Goal: Task Accomplishment & Management: Manage account settings

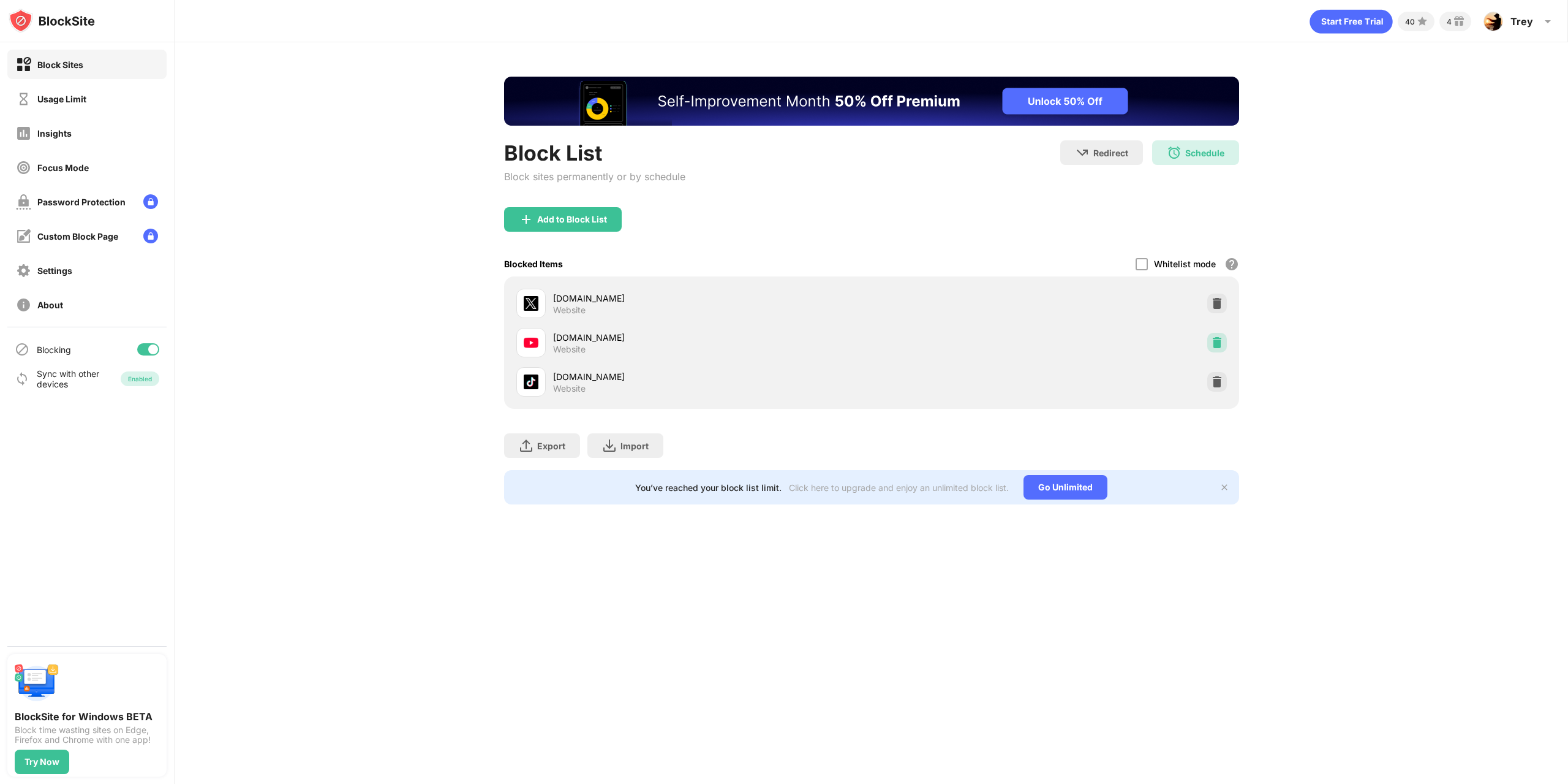
click at [1219, 343] on img at bounding box center [1217, 343] width 13 height 13
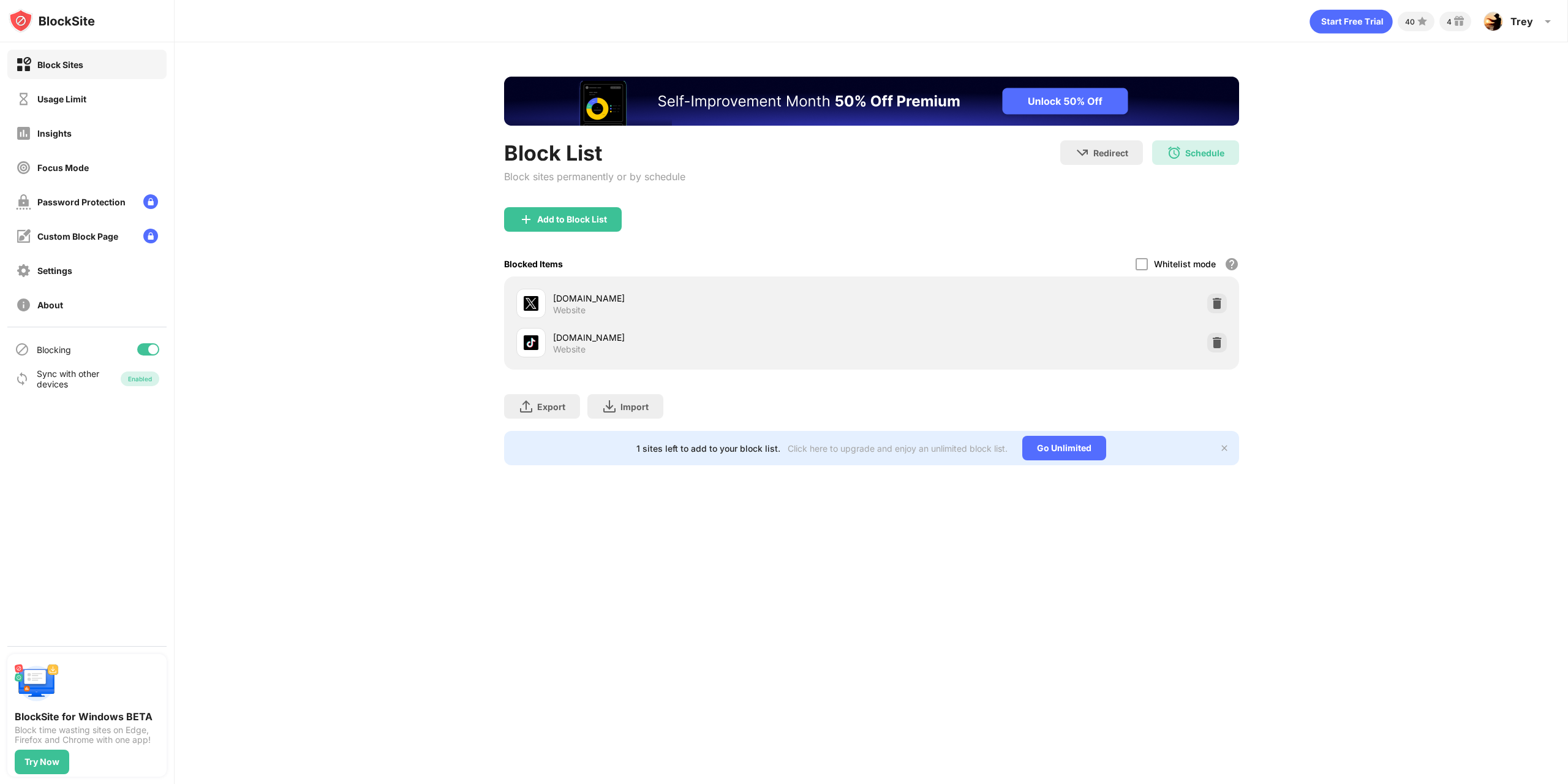
click at [460, 382] on div "Block List Block sites permanently or by schedule Redirect Choose a site to be …" at bounding box center [872, 270] width 1394 height 457
click at [81, 113] on div "Usage Limit" at bounding box center [87, 99] width 159 height 29
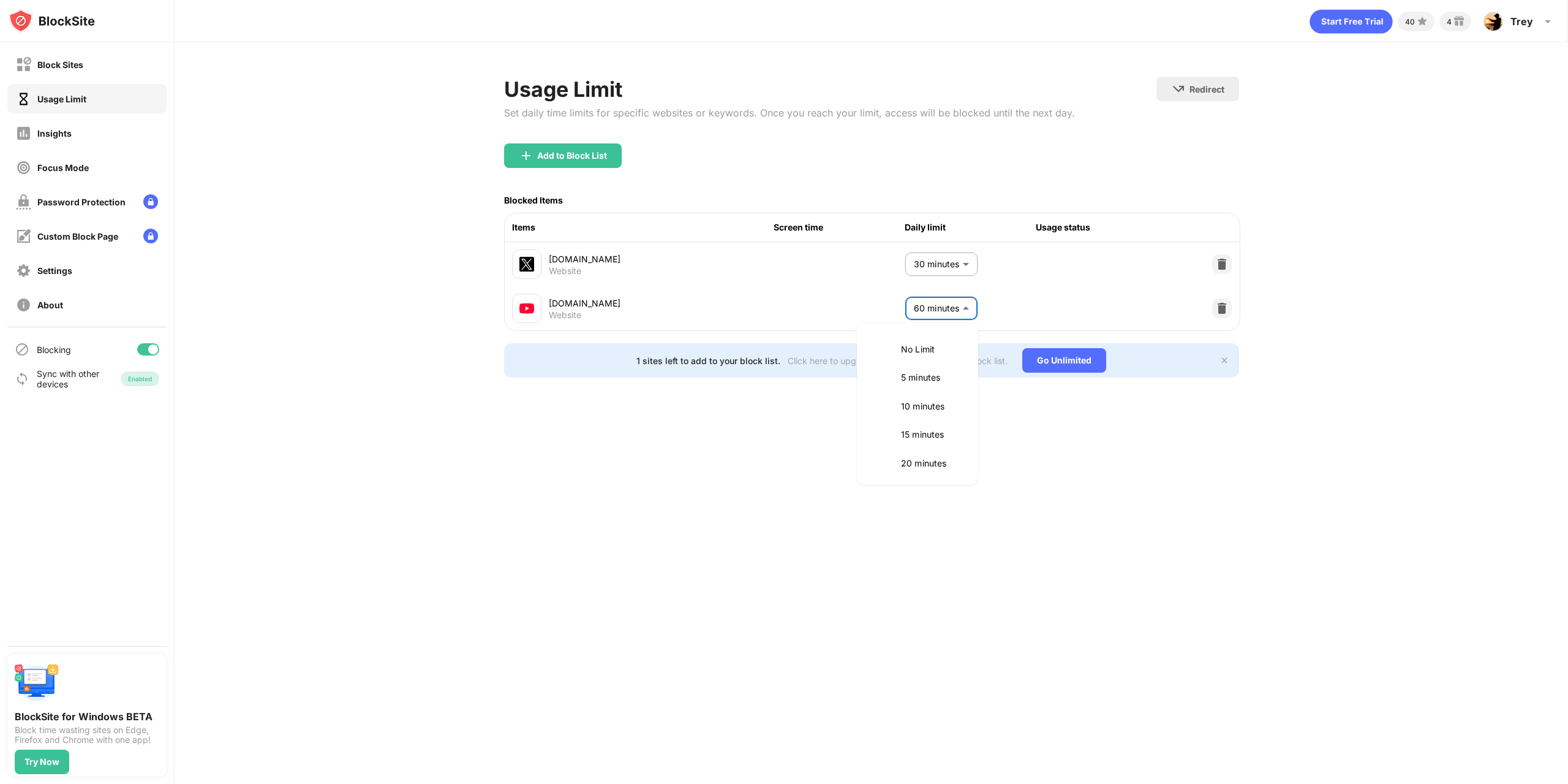
click at [938, 311] on body "Block Sites Usage Limit Insights Focus Mode Password Protection Custom Block Pa…" at bounding box center [784, 392] width 1568 height 784
click at [919, 396] on p "30 minutes" at bounding box center [932, 396] width 63 height 14
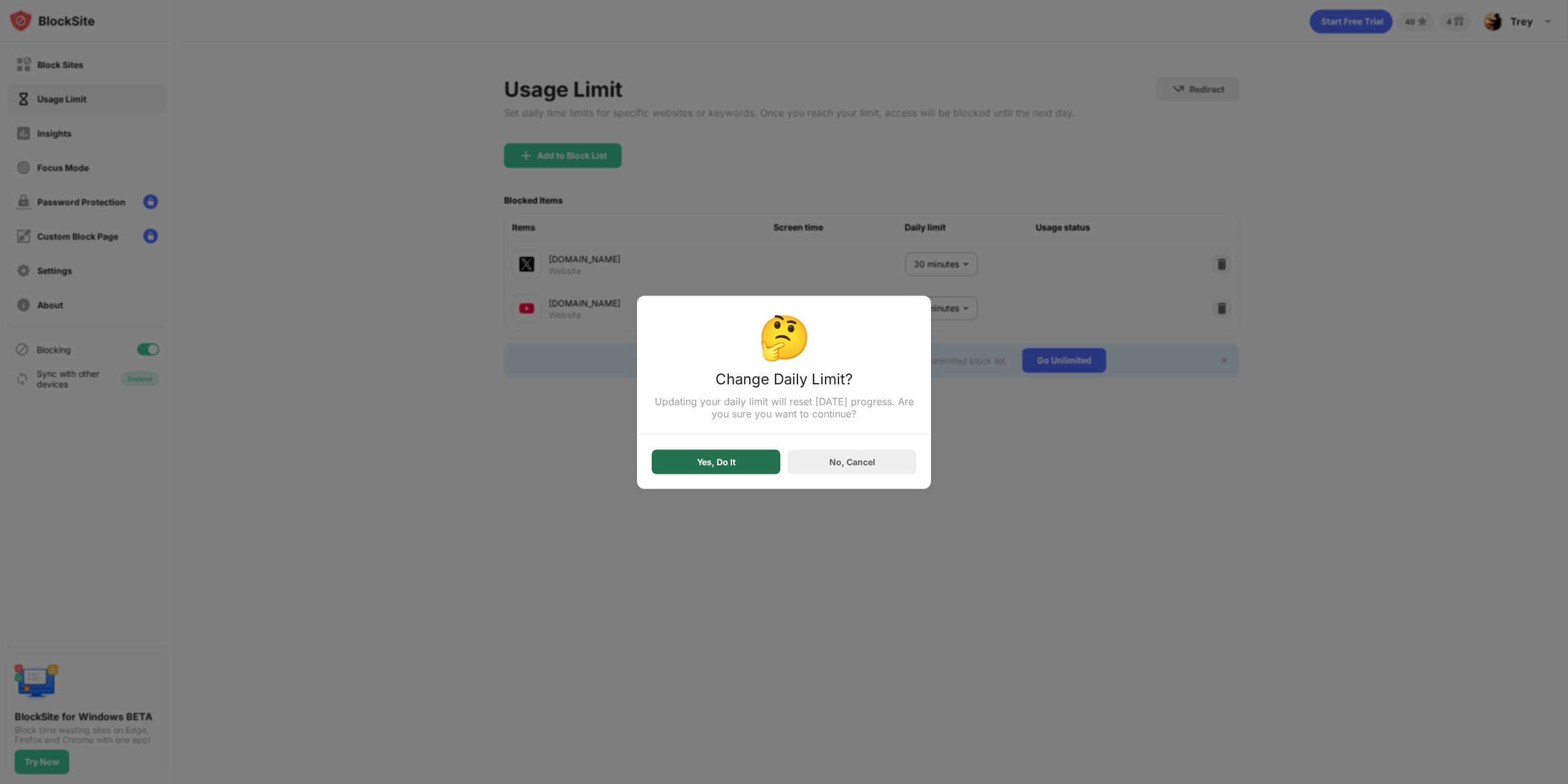
click at [743, 468] on div "Yes, Do It" at bounding box center [716, 461] width 129 height 24
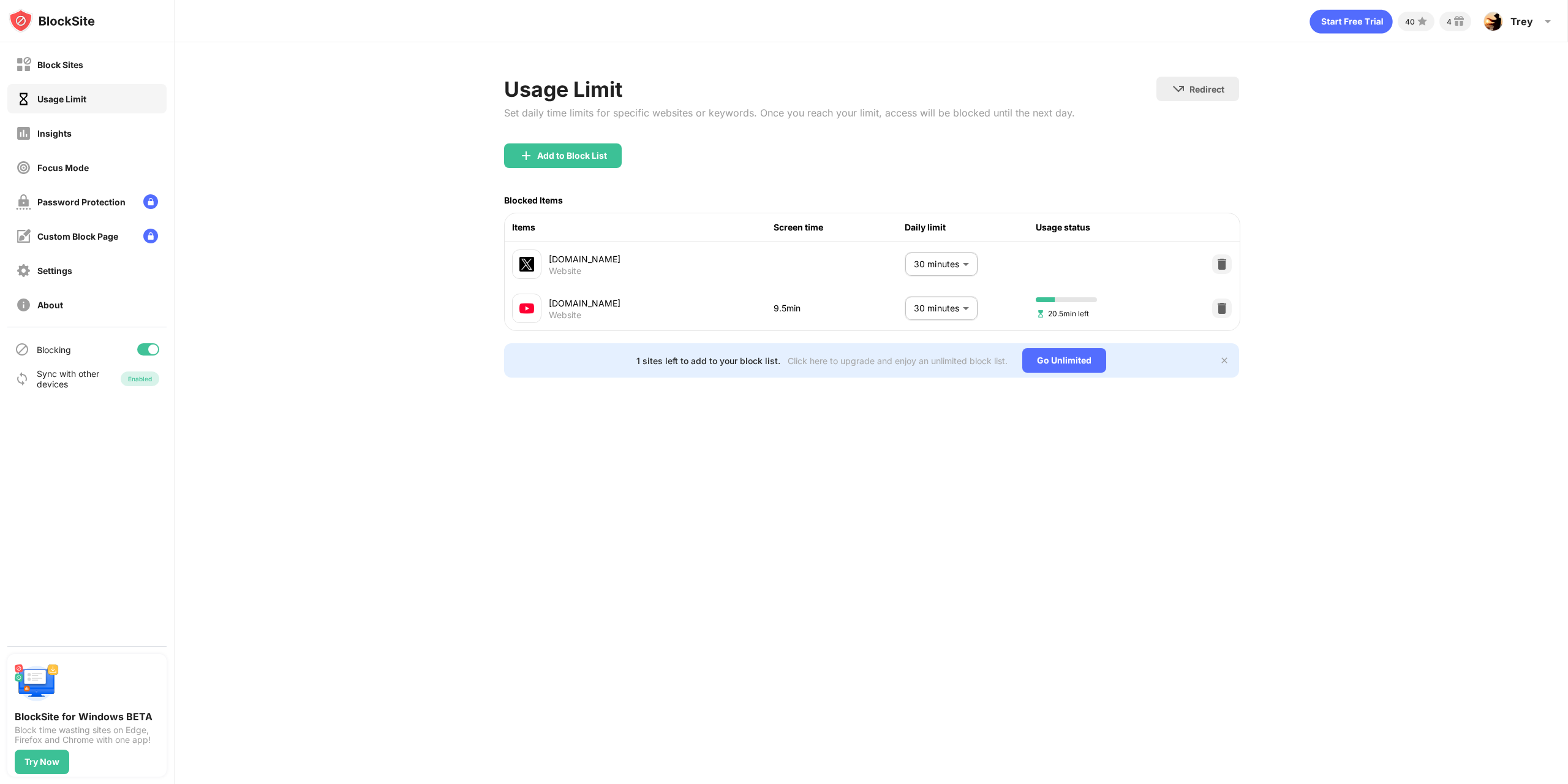
click at [910, 298] on body "Block Sites Usage Limit Insights Focus Mode Password Protection Custom Block Pa…" at bounding box center [784, 392] width 1568 height 784
click at [922, 408] on p "45 minutes" at bounding box center [932, 408] width 63 height 14
type input "**"
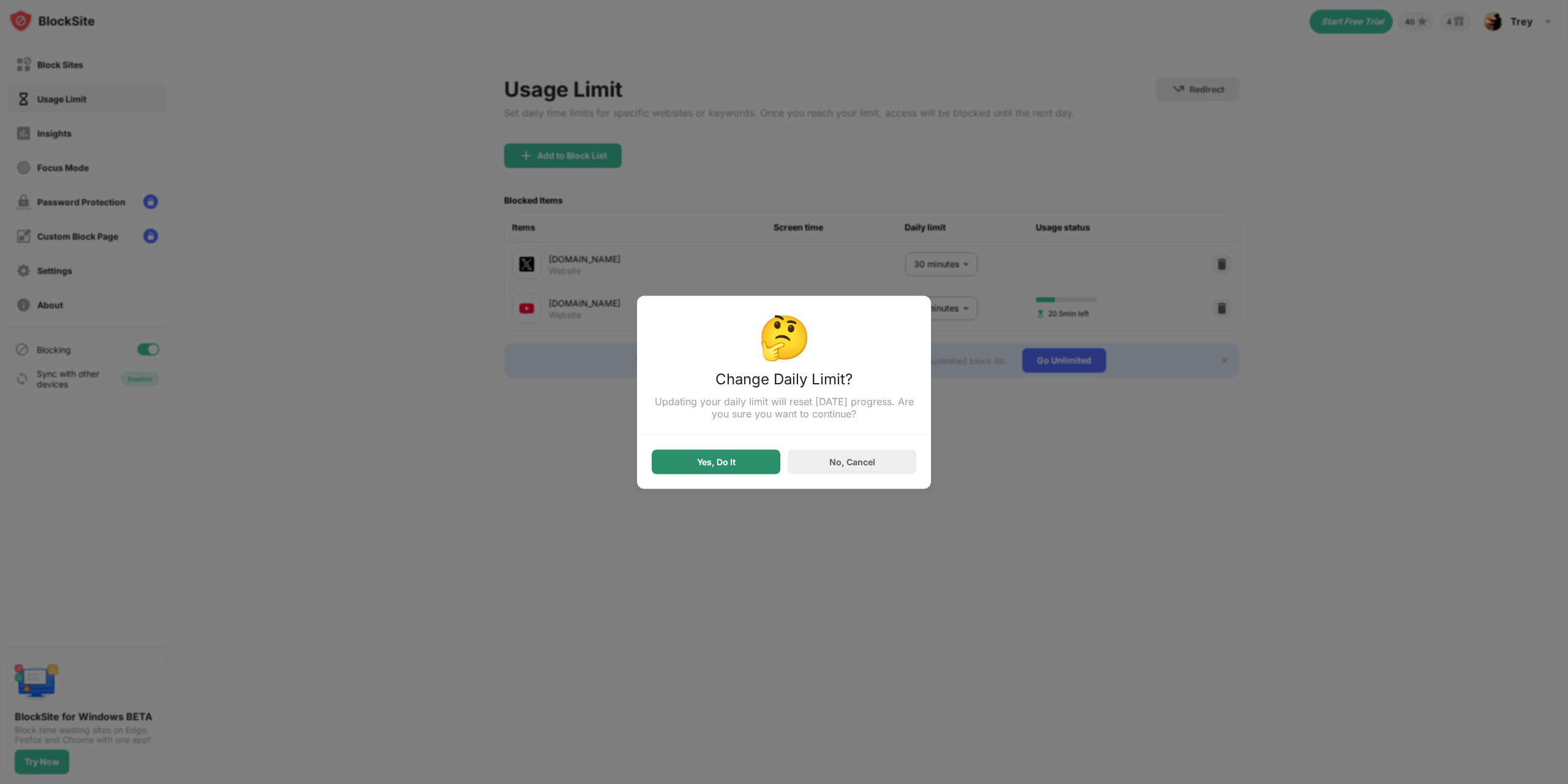
click at [729, 467] on div "Yes, Do It" at bounding box center [716, 462] width 38 height 10
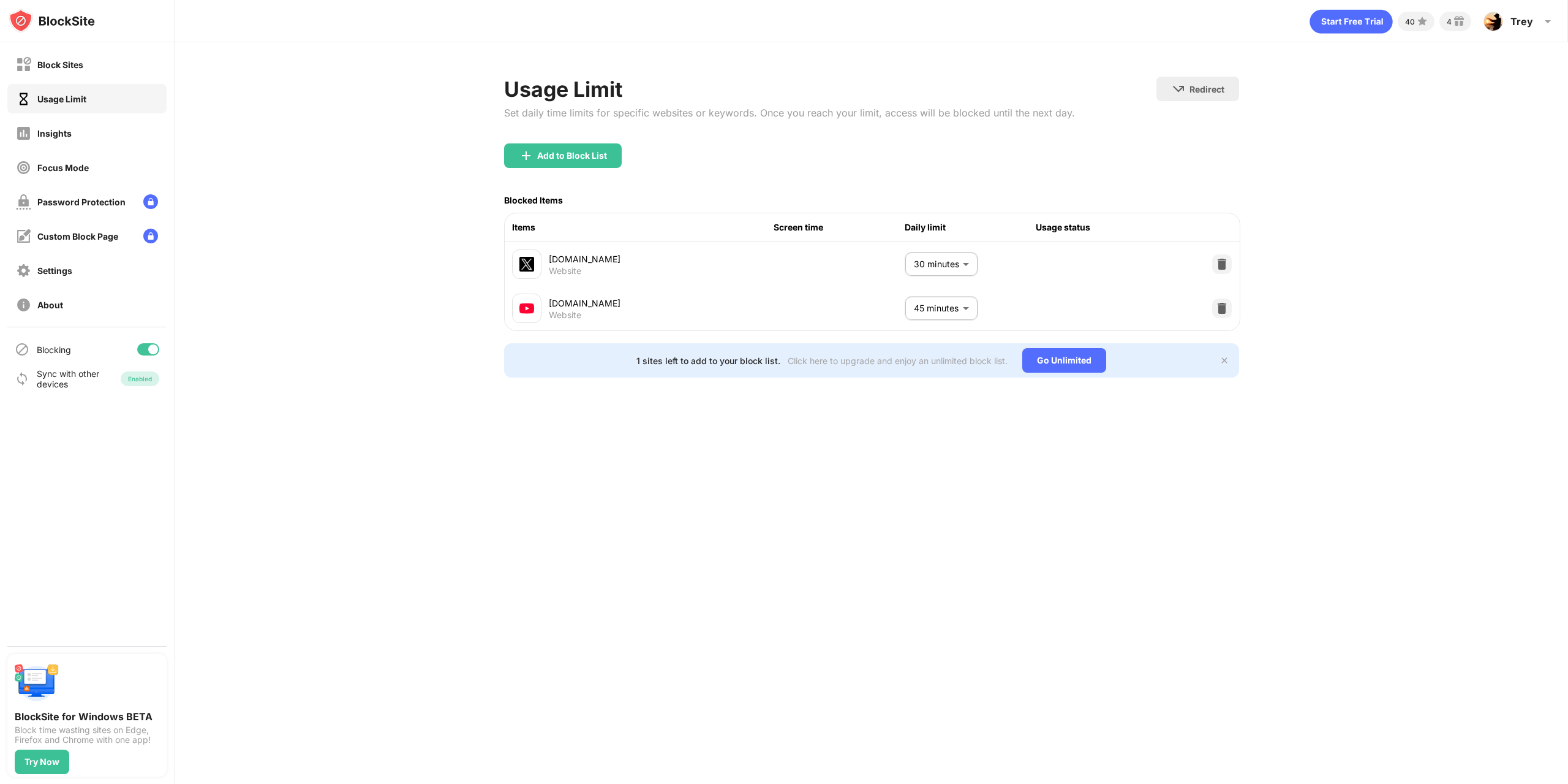
click at [61, 60] on div "Block Sites" at bounding box center [60, 65] width 46 height 11
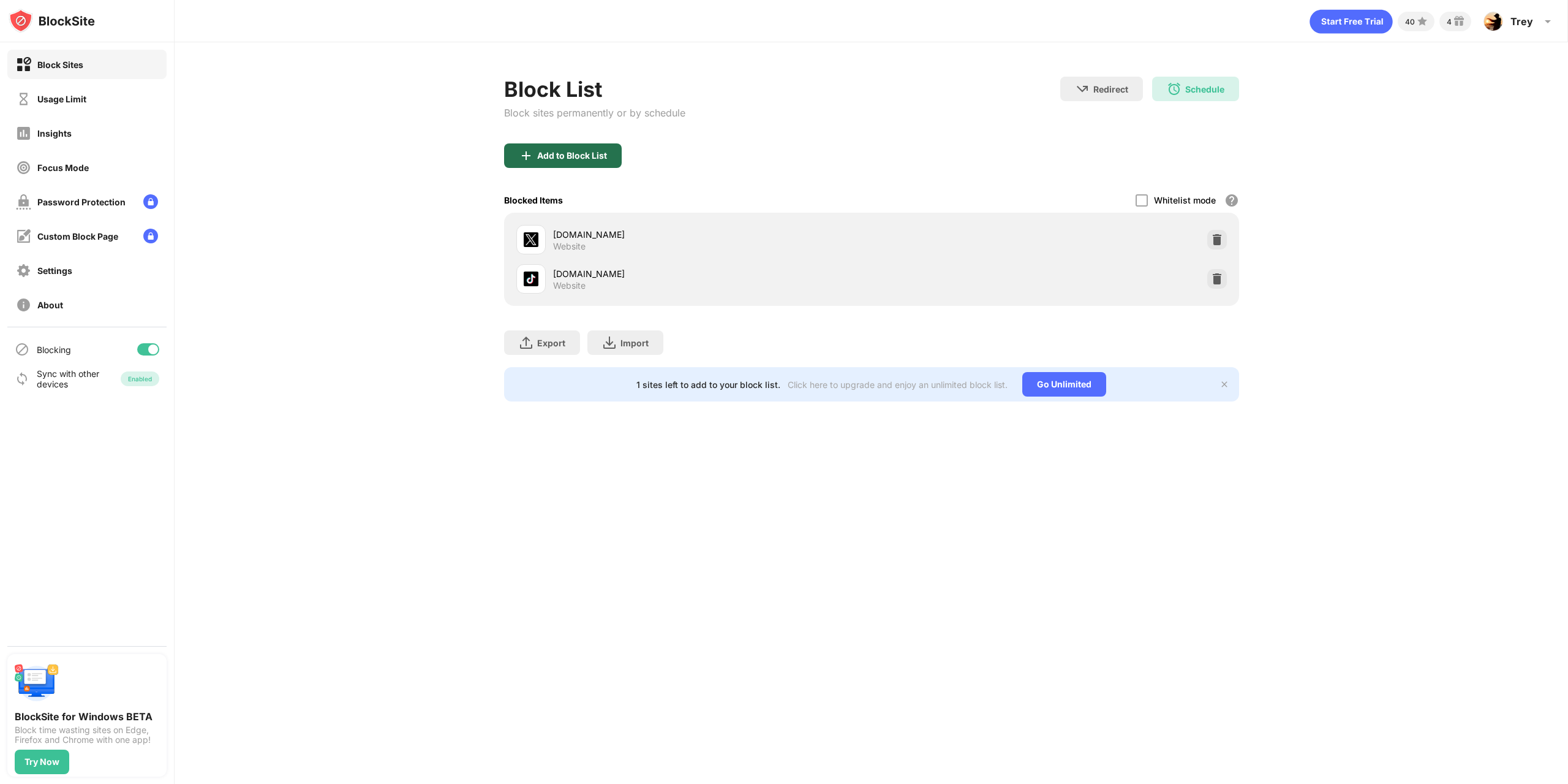
click at [559, 151] on div "Add to Block List" at bounding box center [571, 156] width 69 height 10
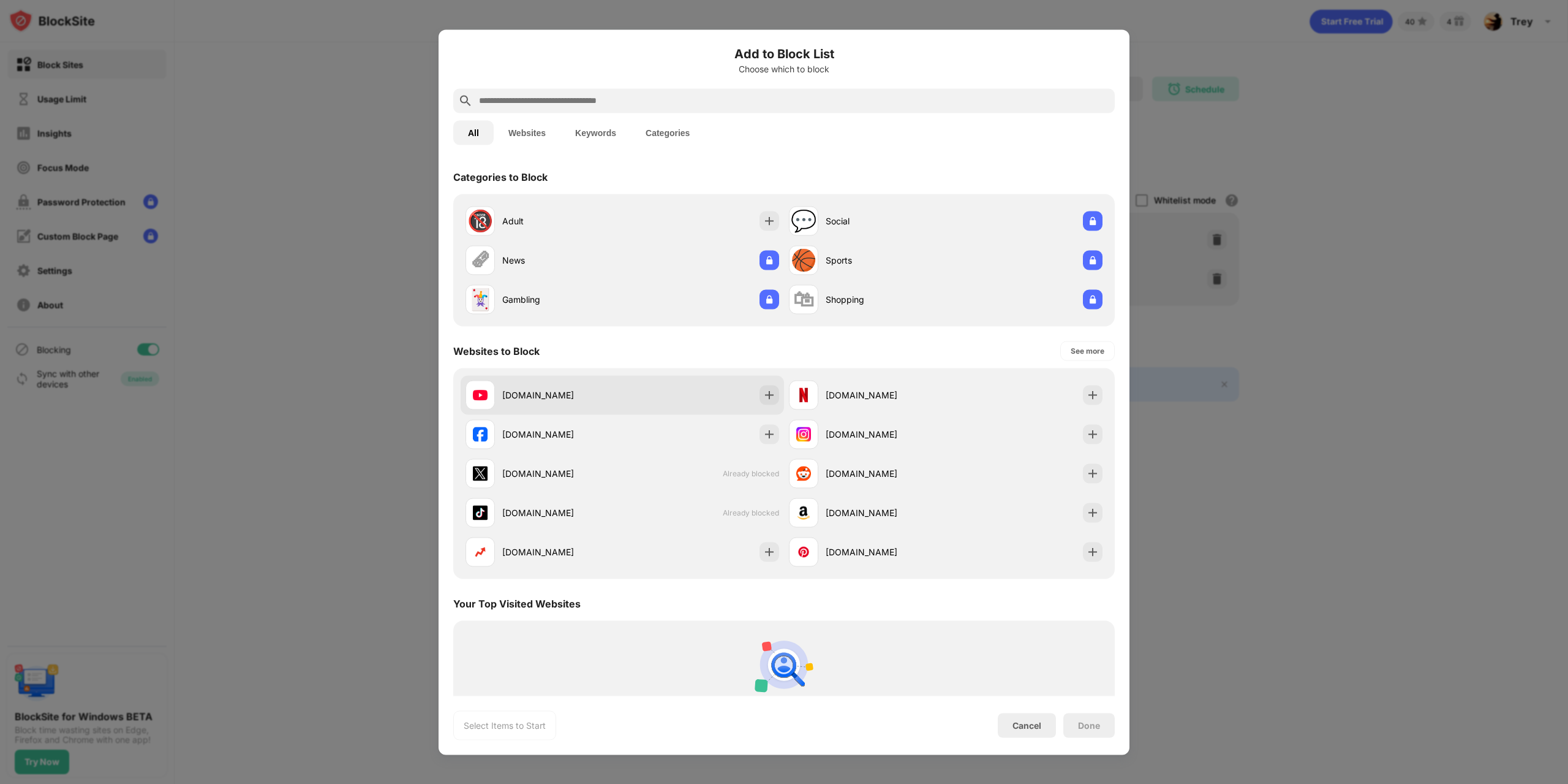
click at [762, 388] on div at bounding box center [770, 394] width 20 height 20
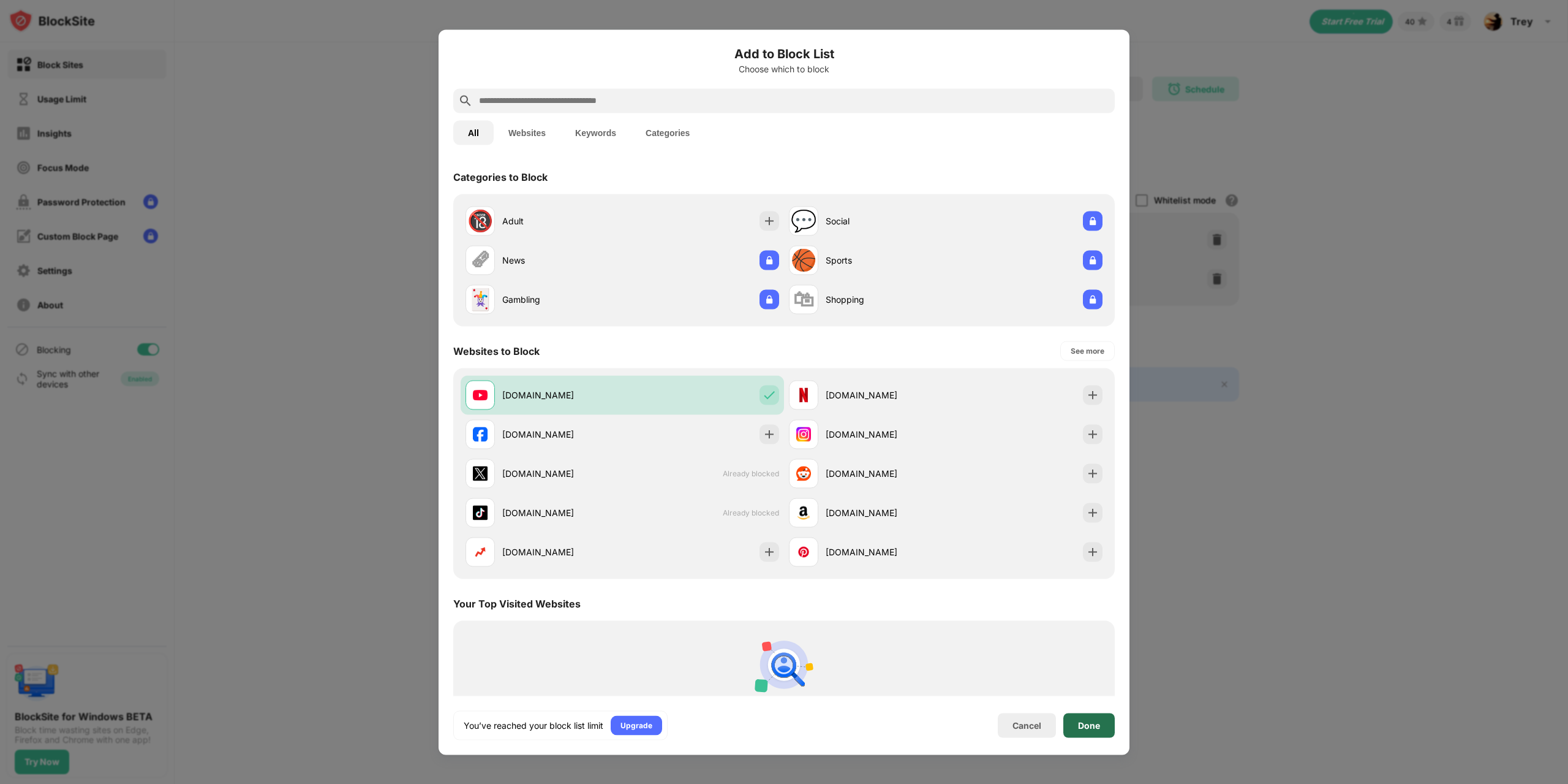
click at [1092, 731] on div "Done" at bounding box center [1089, 724] width 52 height 24
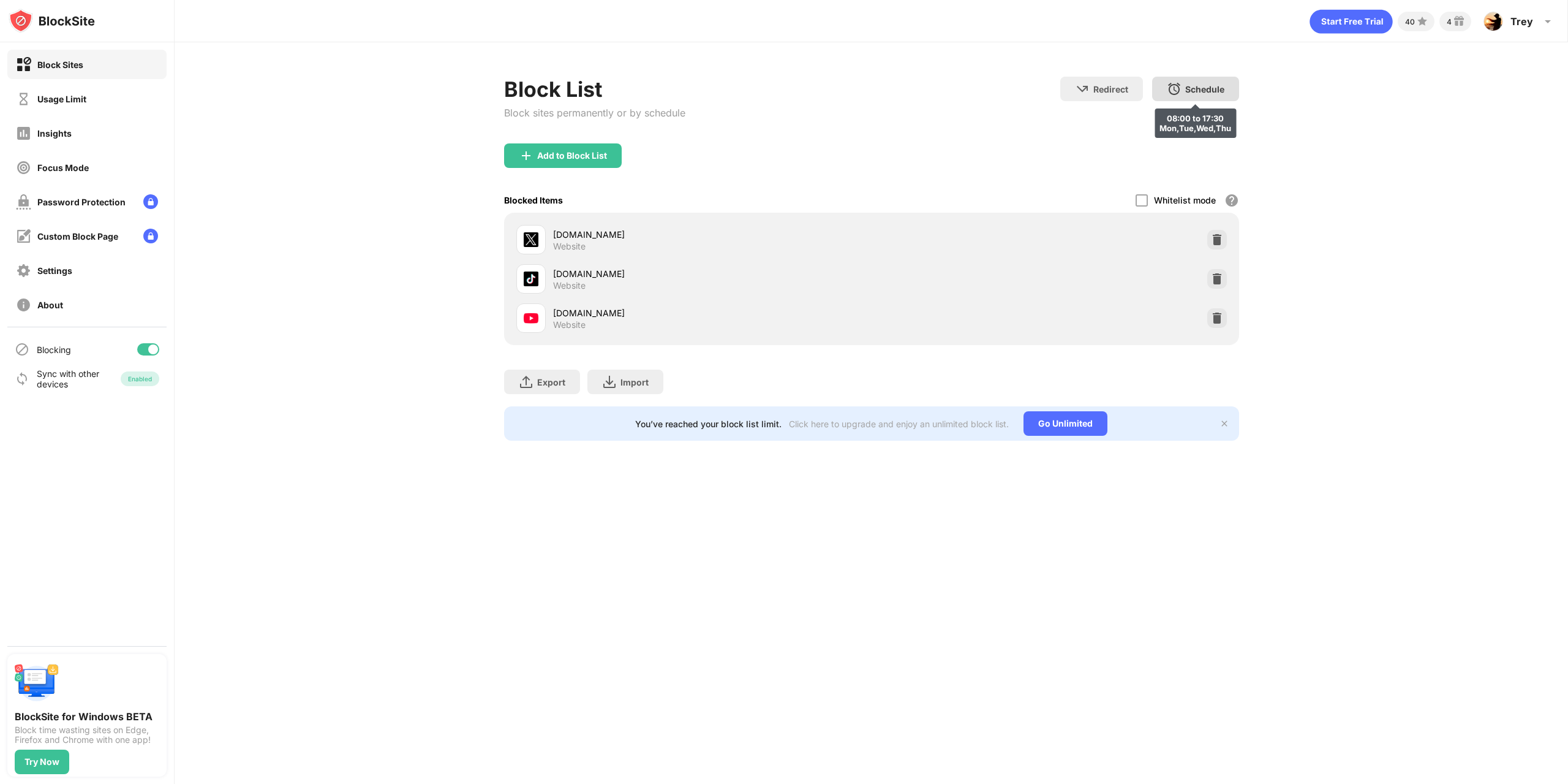
click at [1207, 90] on div "Schedule" at bounding box center [1205, 89] width 39 height 11
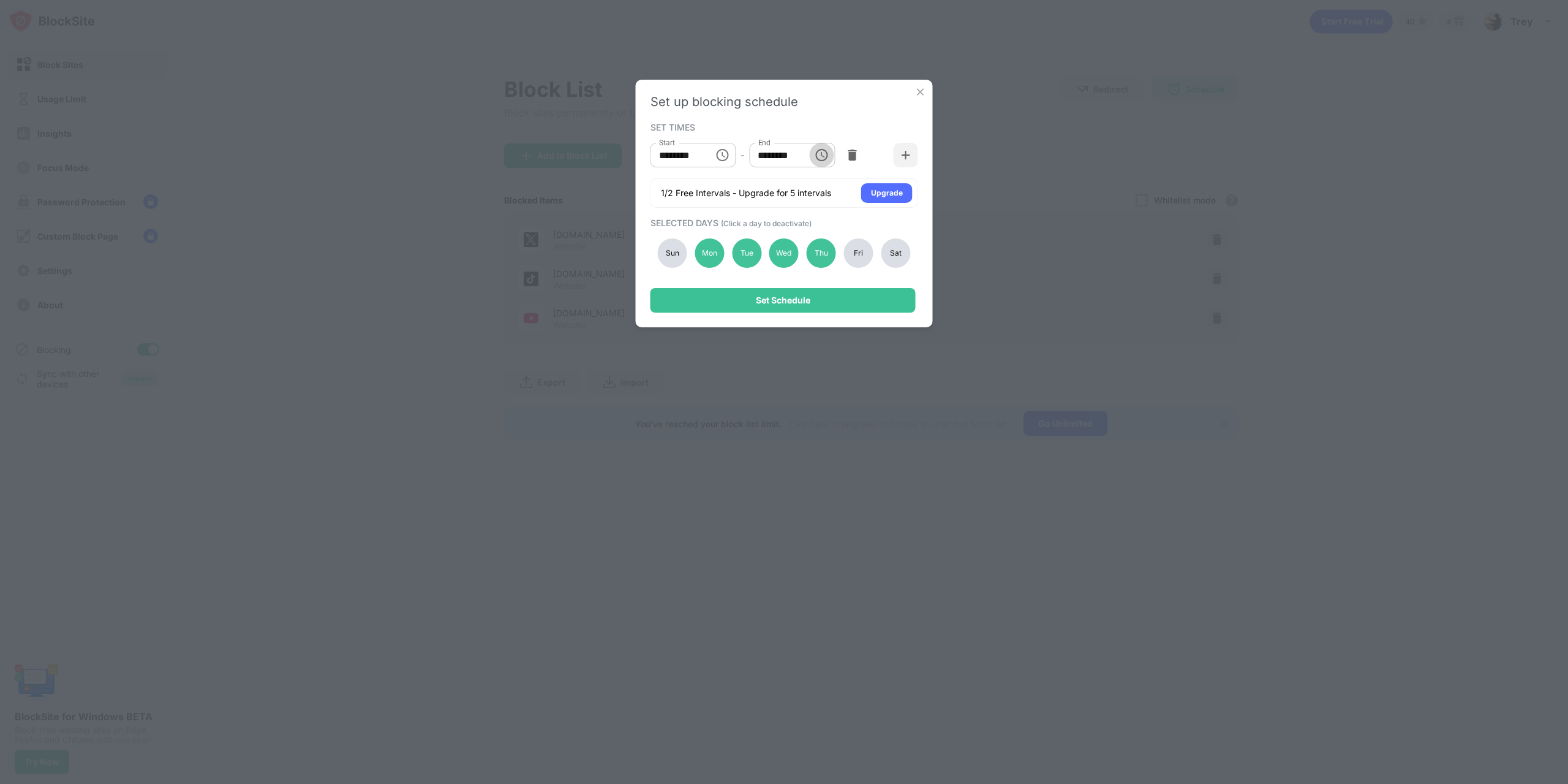
click at [819, 157] on icon "Choose time, selected time is 5:30 PM" at bounding box center [821, 155] width 15 height 15
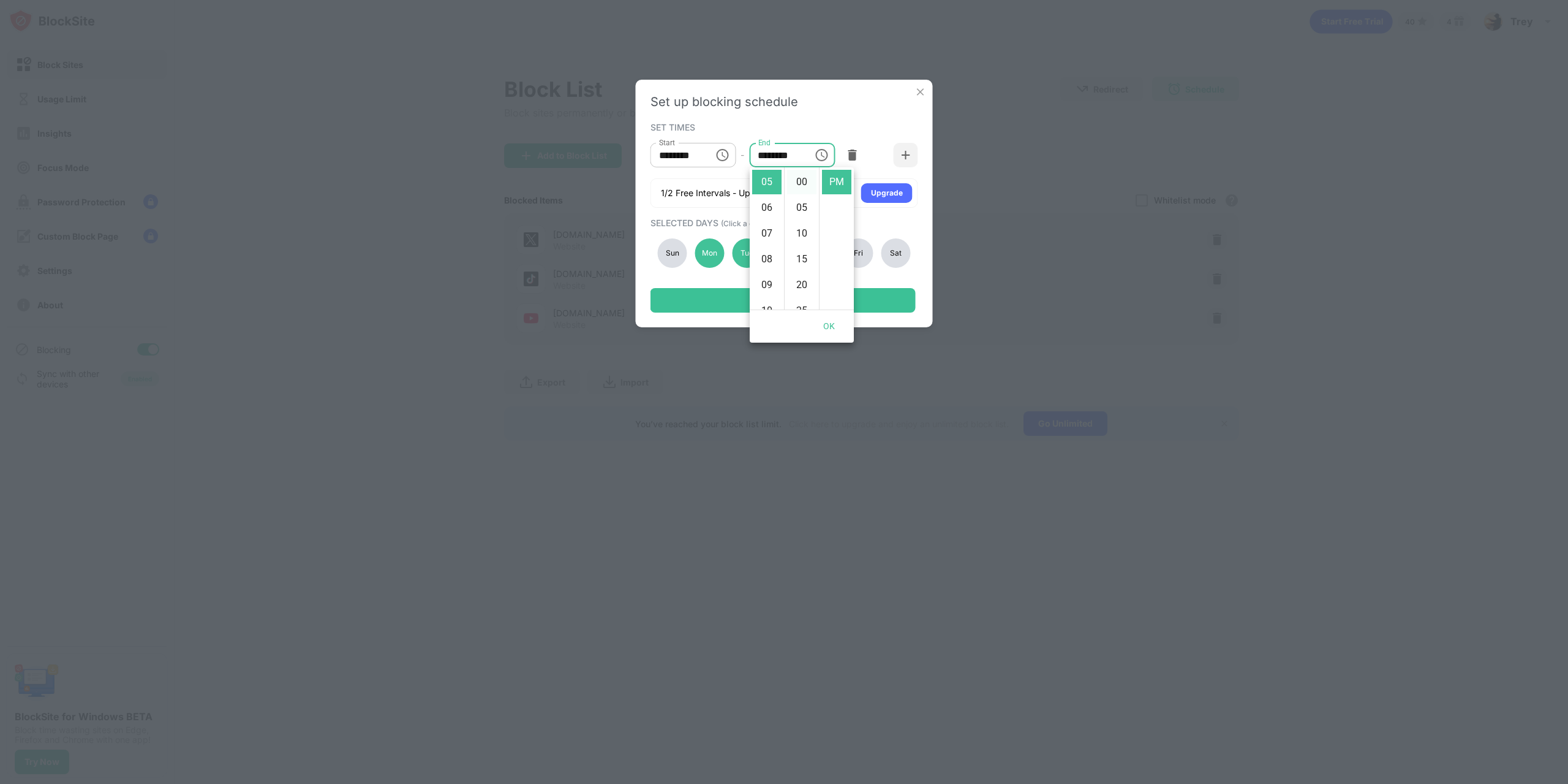
click at [794, 183] on li "00" at bounding box center [802, 182] width 29 height 24
type input "********"
click at [842, 319] on button "OK" at bounding box center [829, 326] width 39 height 23
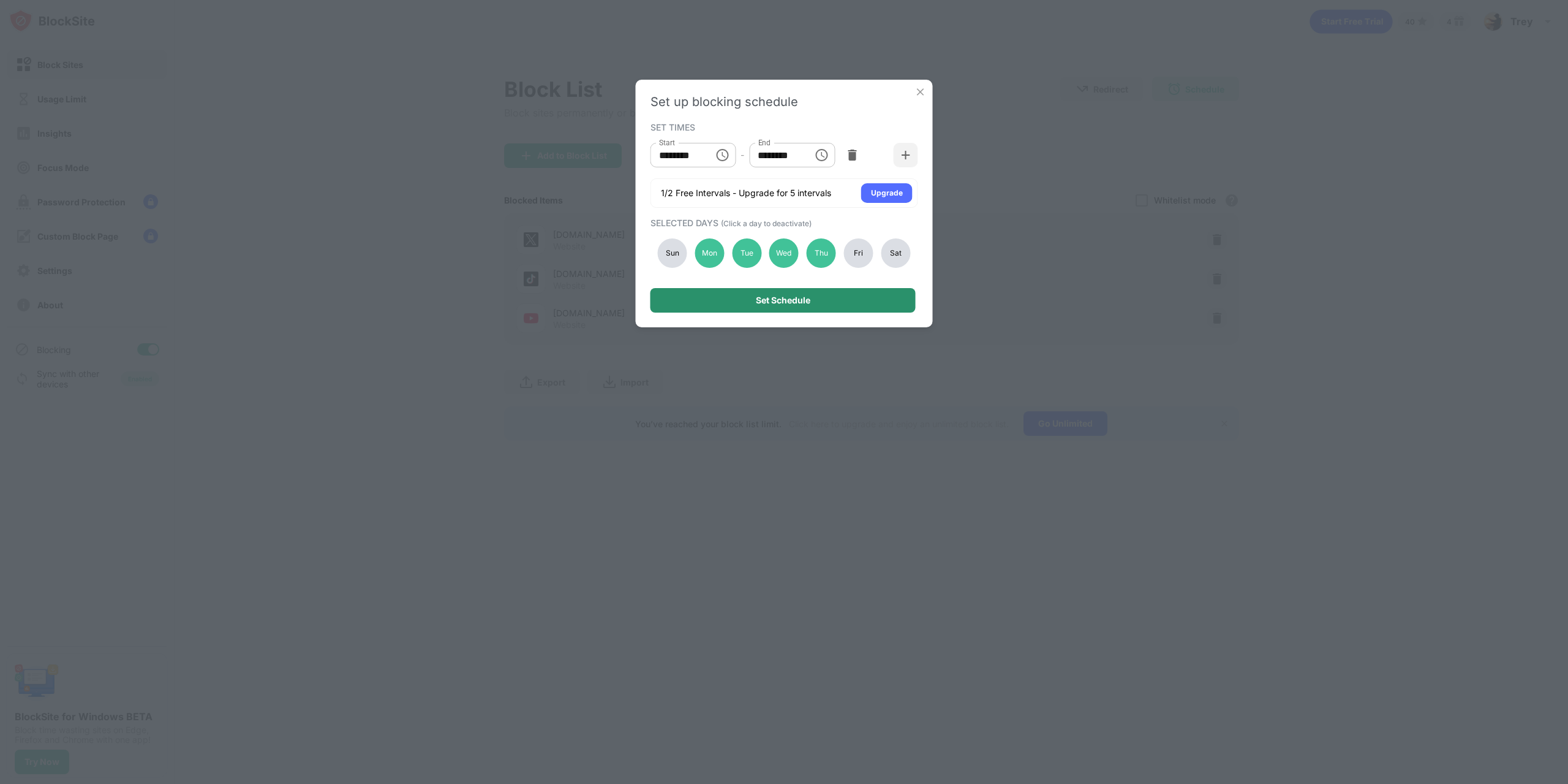
click at [813, 297] on div "Set Schedule" at bounding box center [783, 300] width 265 height 24
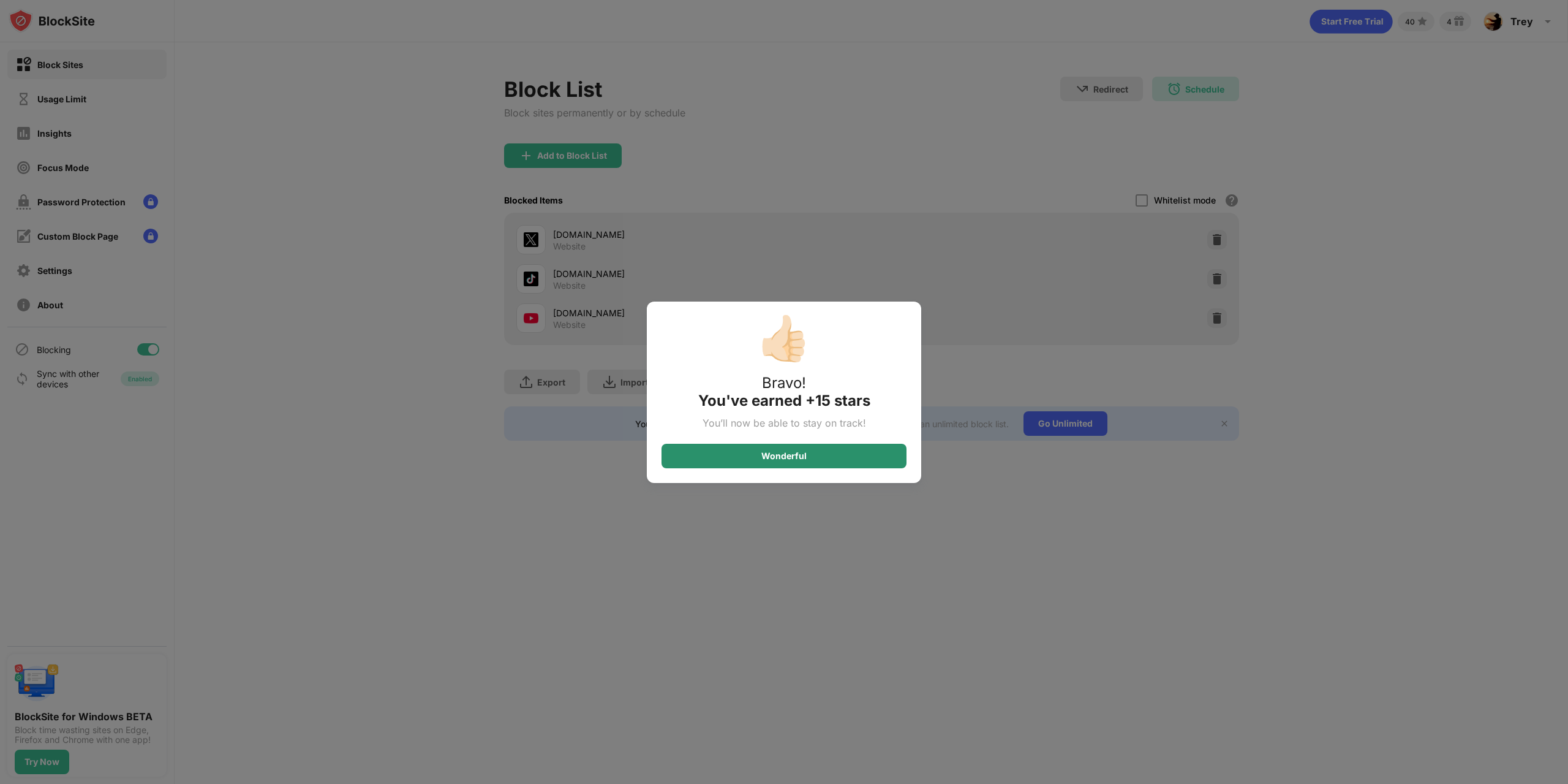
click at [807, 459] on div "Wonderful" at bounding box center [784, 455] width 246 height 24
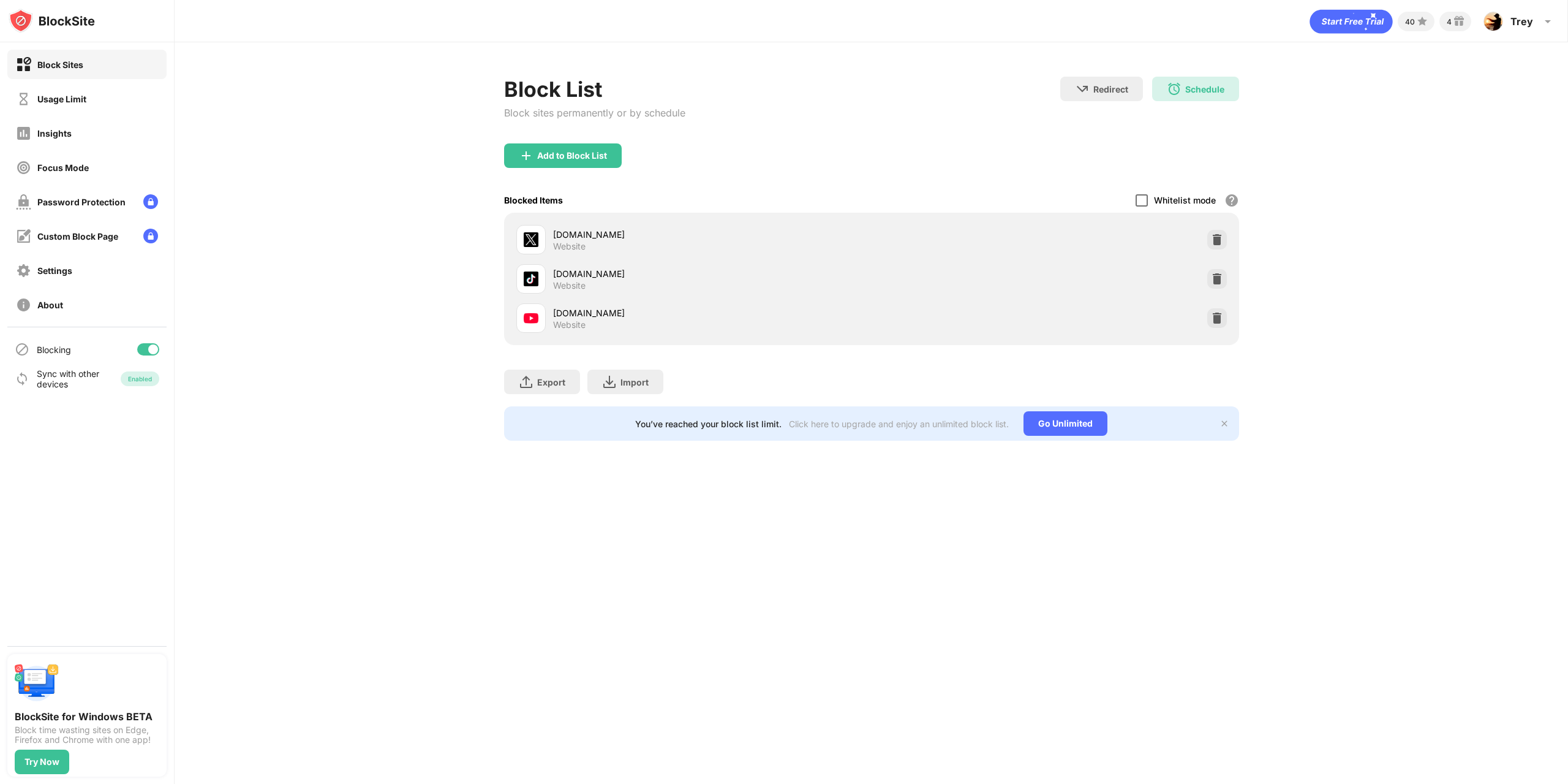
click at [1142, 204] on div at bounding box center [1142, 201] width 13 height 13
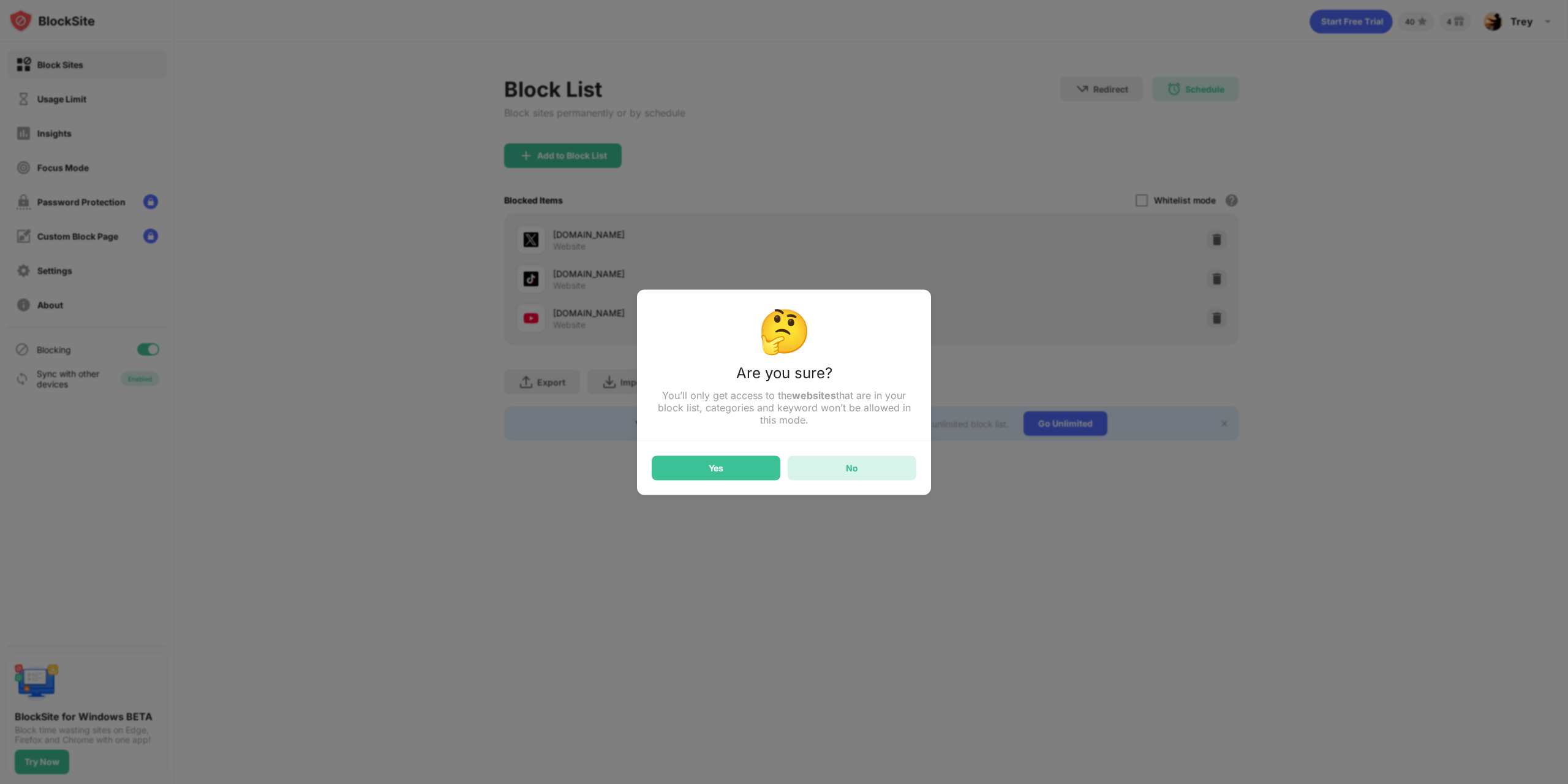
click at [856, 477] on div "No" at bounding box center [852, 467] width 129 height 24
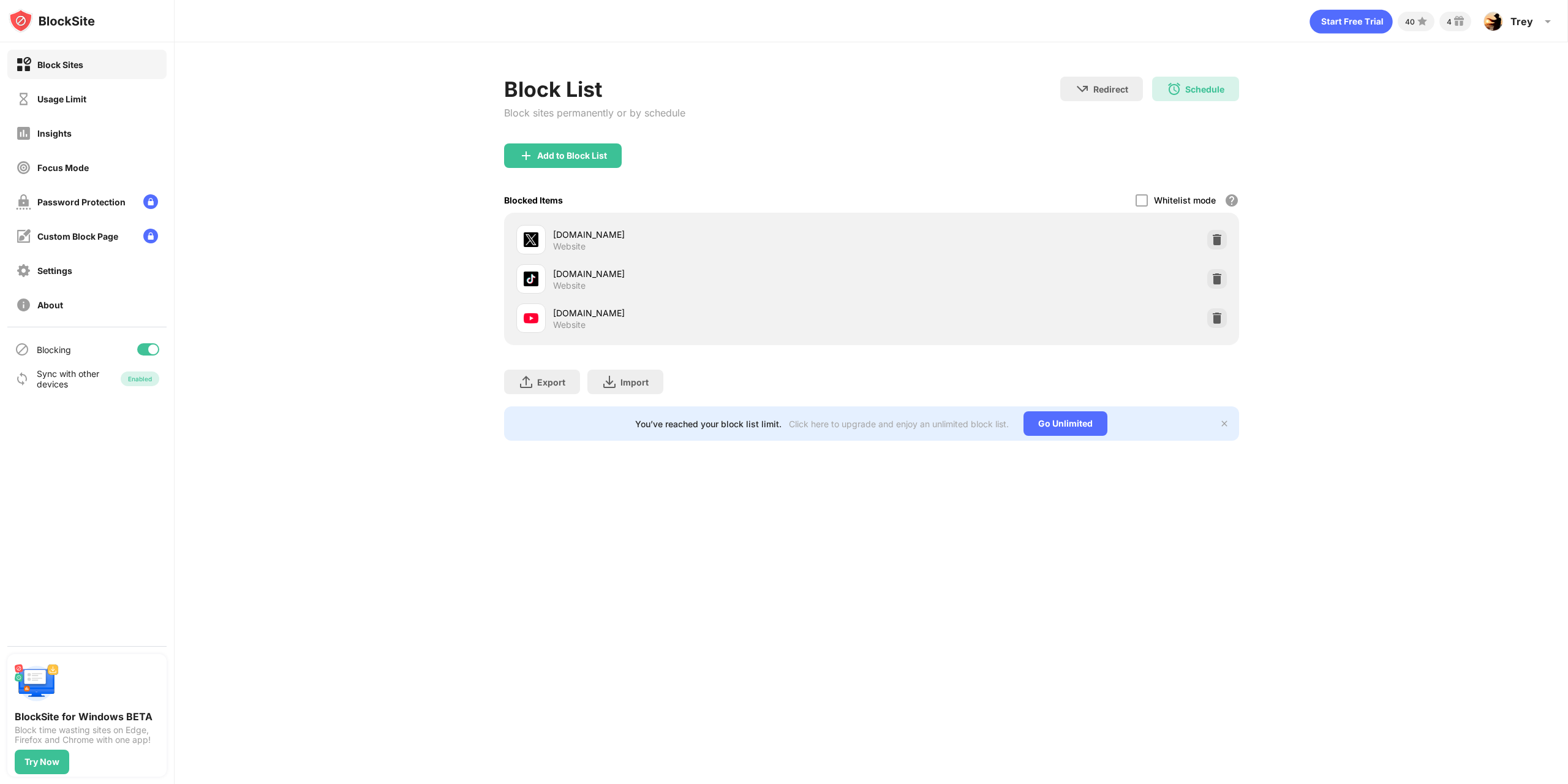
click at [1005, 158] on div "Add to Block List" at bounding box center [872, 165] width 736 height 44
